Goal: Task Accomplishment & Management: Complete application form

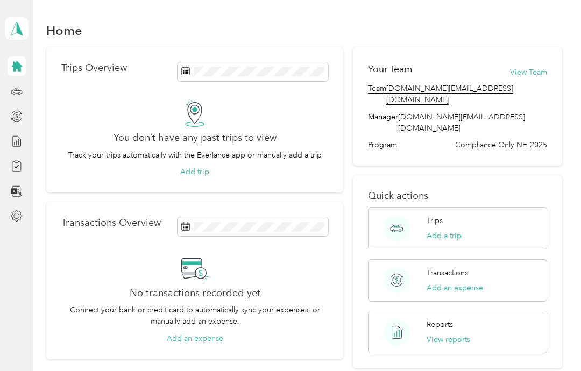
click at [22, 96] on icon at bounding box center [17, 92] width 12 height 12
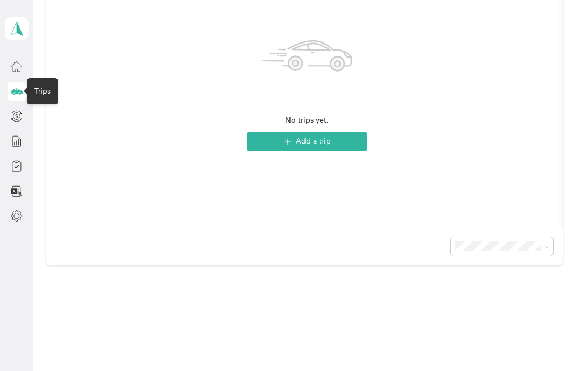
scroll to position [227, 0]
click at [22, 218] on icon at bounding box center [17, 216] width 12 height 12
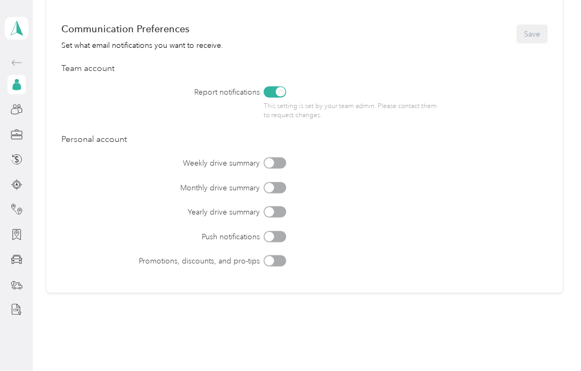
scroll to position [43, 0]
click at [21, 254] on icon at bounding box center [17, 260] width 12 height 12
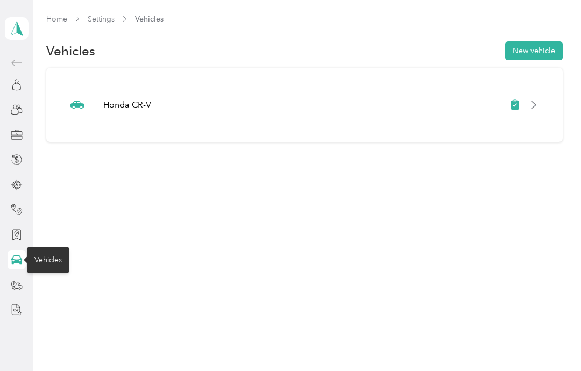
click at [532, 100] on div at bounding box center [523, 105] width 29 height 11
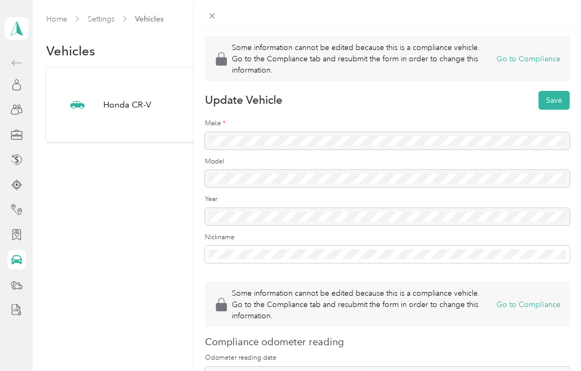
click at [543, 61] on button "Go to Compliance" at bounding box center [528, 58] width 64 height 11
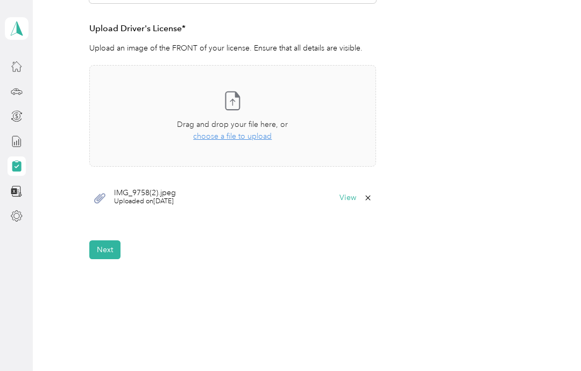
scroll to position [289, 0]
click at [349, 195] on button "View" at bounding box center [347, 199] width 17 height 8
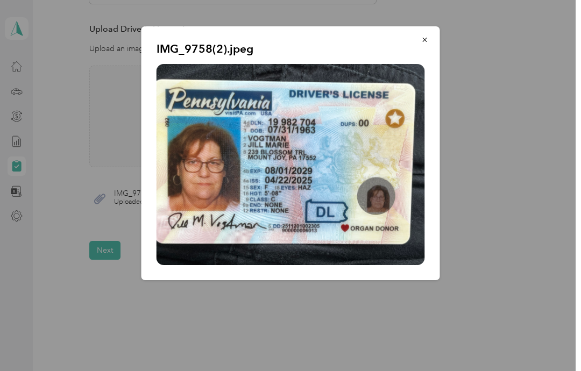
click at [422, 41] on icon "button" at bounding box center [425, 40] width 8 height 8
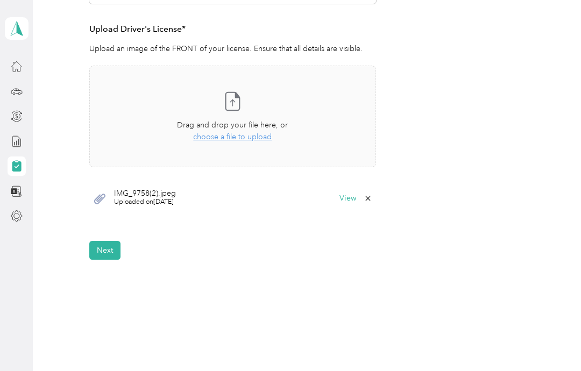
click at [105, 241] on button "Next" at bounding box center [104, 250] width 31 height 19
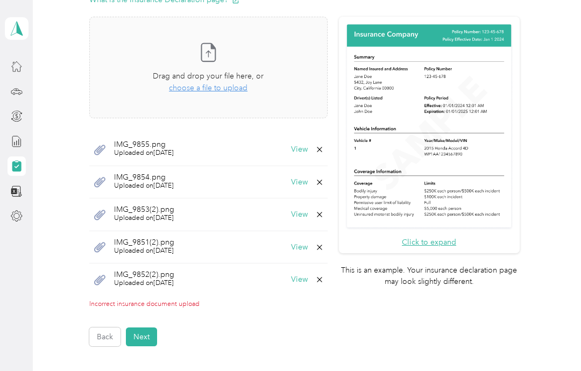
click at [139, 328] on button "Next" at bounding box center [141, 337] width 31 height 19
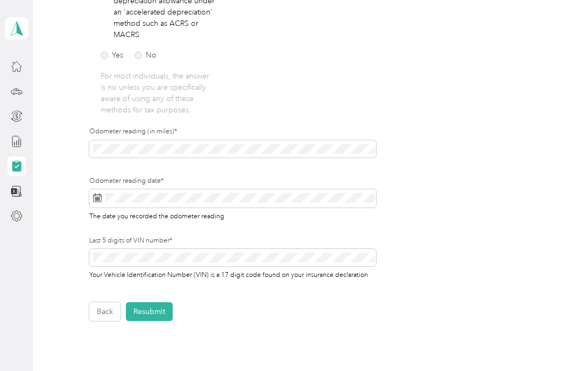
click at [111, 302] on button "Back" at bounding box center [104, 311] width 31 height 19
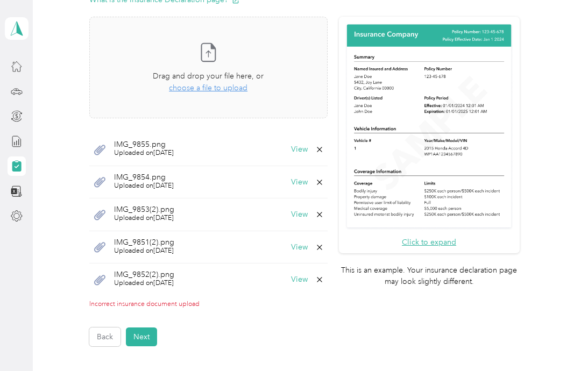
click at [147, 328] on button "Next" at bounding box center [141, 337] width 31 height 19
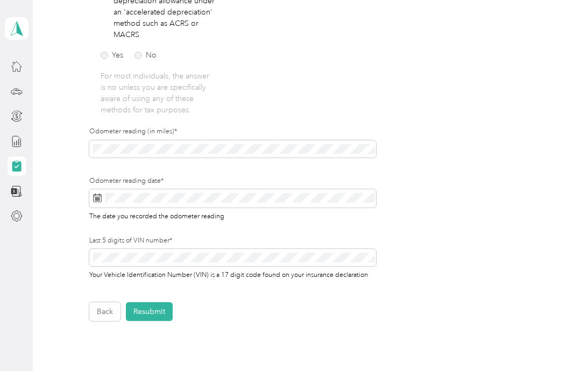
click at [107, 302] on button "Back" at bounding box center [104, 311] width 31 height 19
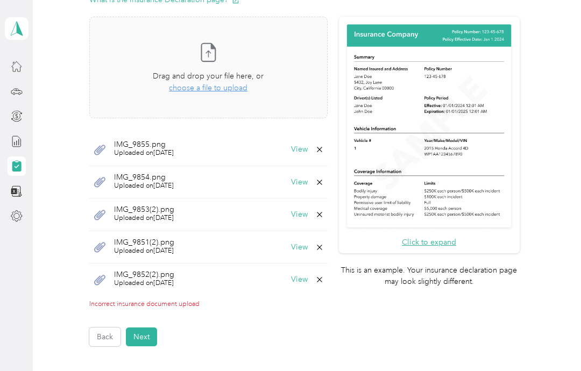
click at [157, 328] on button "Next" at bounding box center [141, 337] width 31 height 19
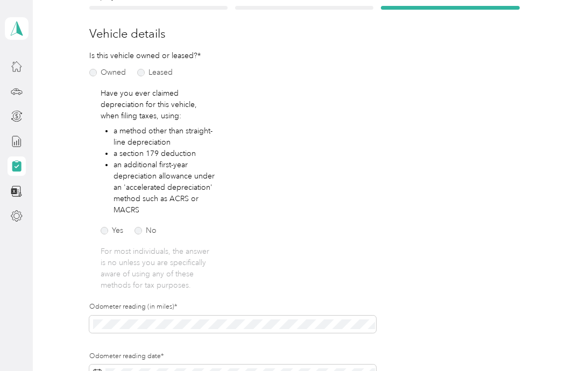
click at [572, 203] on div "Back Home Compliance overview Compliance submission Compliance Submission Not C…" at bounding box center [304, 243] width 543 height 714
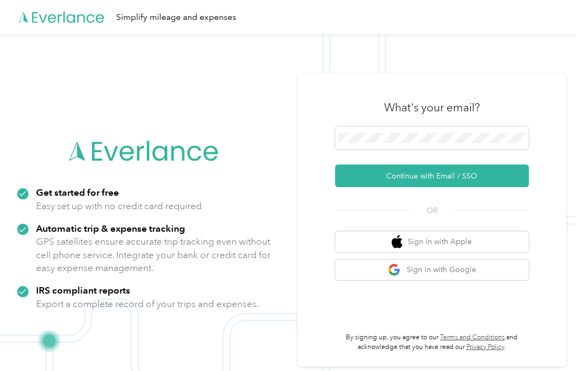
click at [82, 20] on icon at bounding box center [62, 18] width 86 height 62
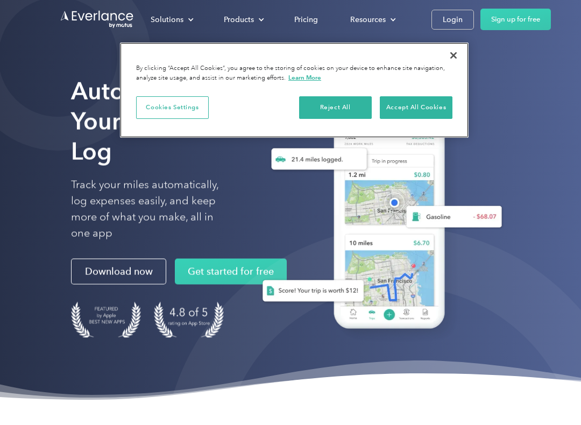
click at [423, 105] on button "Accept All Cookies" at bounding box center [416, 107] width 73 height 23
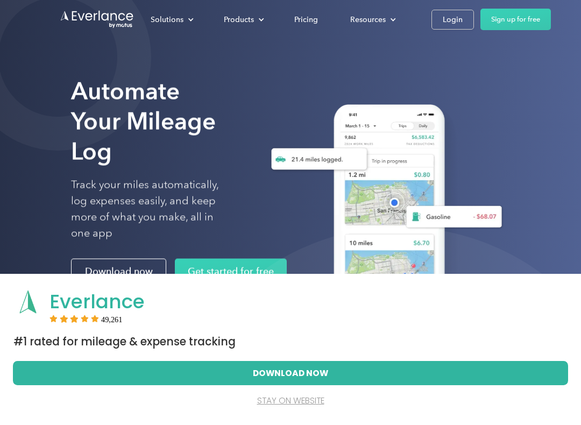
click at [453, 21] on div "Login" at bounding box center [453, 19] width 20 height 13
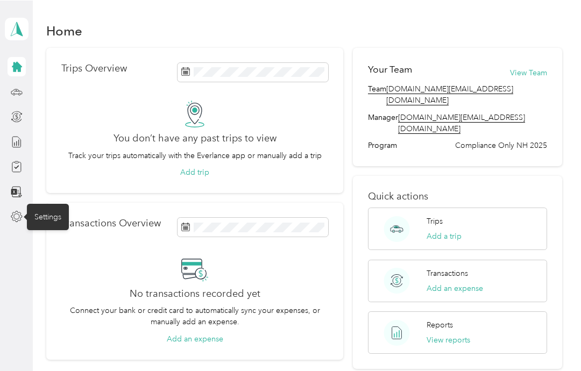
scroll to position [2, 0]
click at [22, 216] on icon at bounding box center [17, 216] width 12 height 12
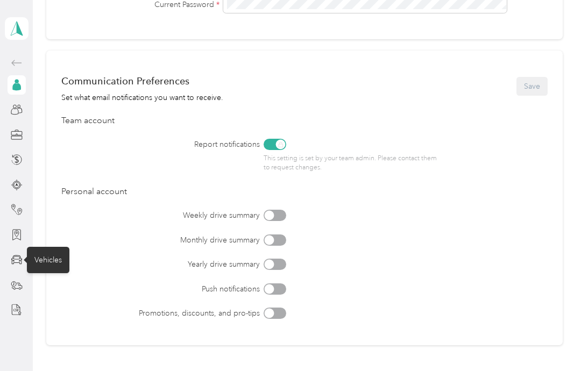
scroll to position [1, 0]
click at [19, 258] on icon at bounding box center [16, 258] width 6 height 3
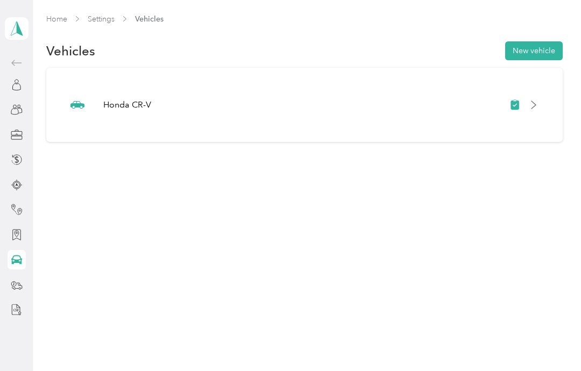
click at [29, 262] on div "Vehicles" at bounding box center [48, 256] width 42 height 26
click at [537, 105] on icon at bounding box center [533, 105] width 9 height 9
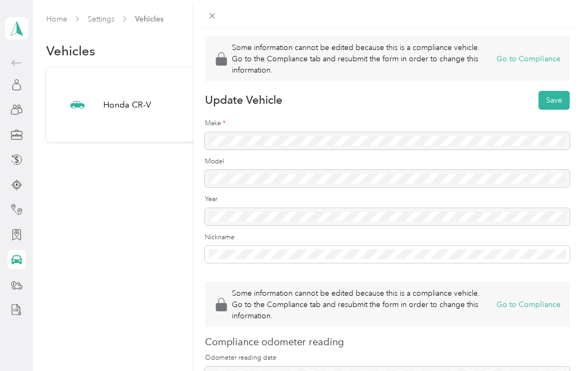
click at [537, 62] on button "Go to Compliance" at bounding box center [528, 58] width 64 height 11
